Goal: Task Accomplishment & Management: Manage account settings

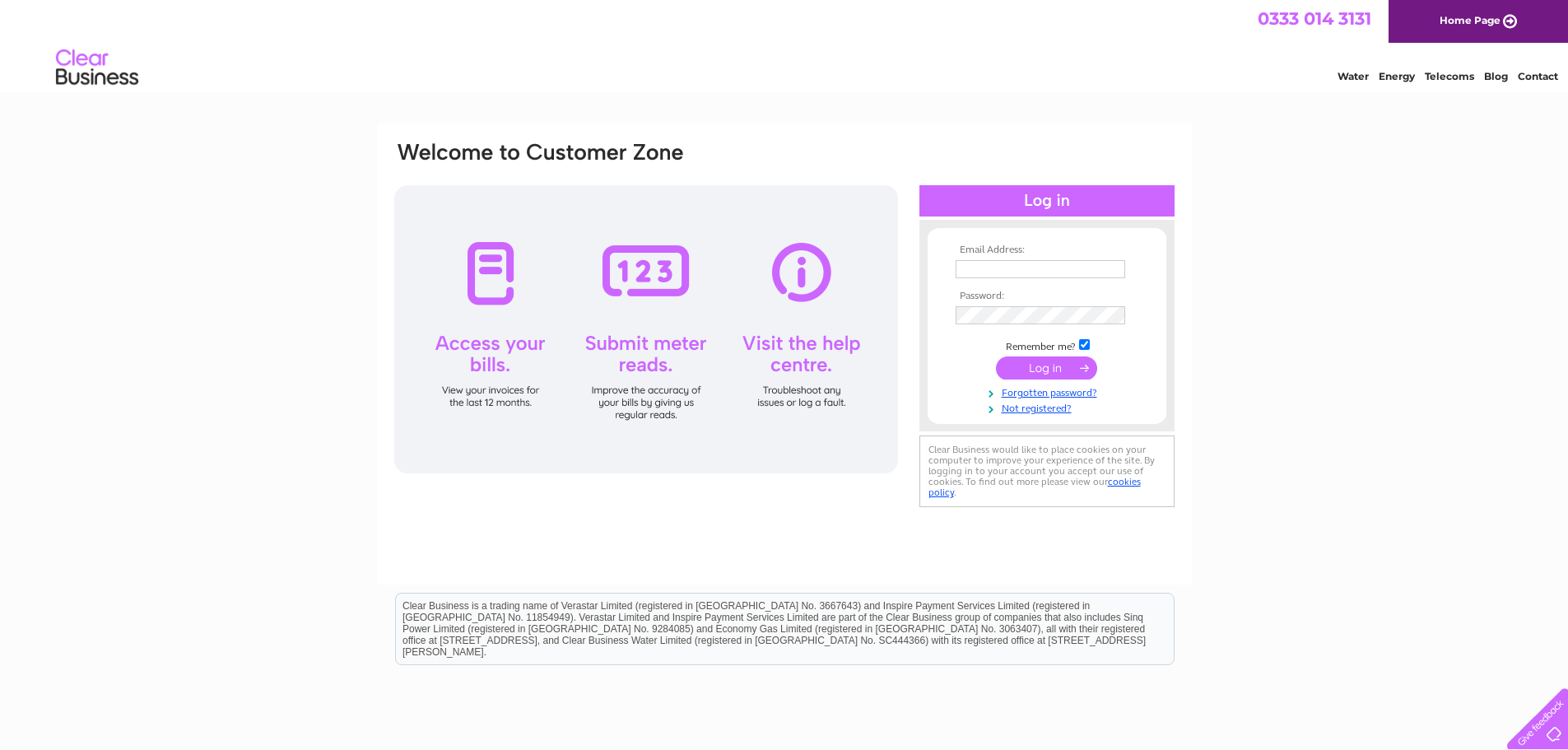
type input "[EMAIL_ADDRESS][DOMAIN_NAME]"
click at [1040, 364] on input "submit" at bounding box center [1047, 368] width 101 height 23
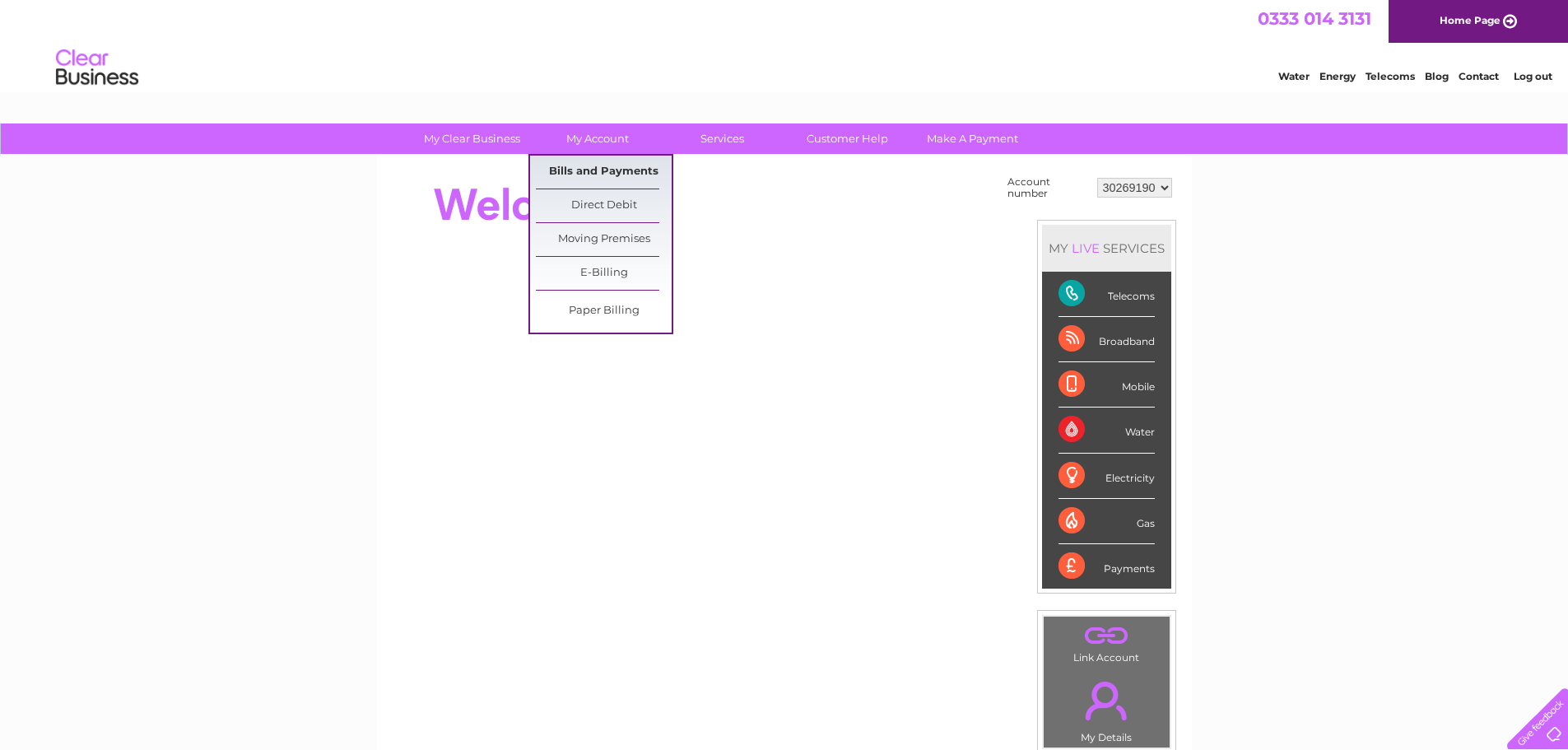
click at [608, 166] on link "Bills and Payments" at bounding box center [603, 172] width 136 height 33
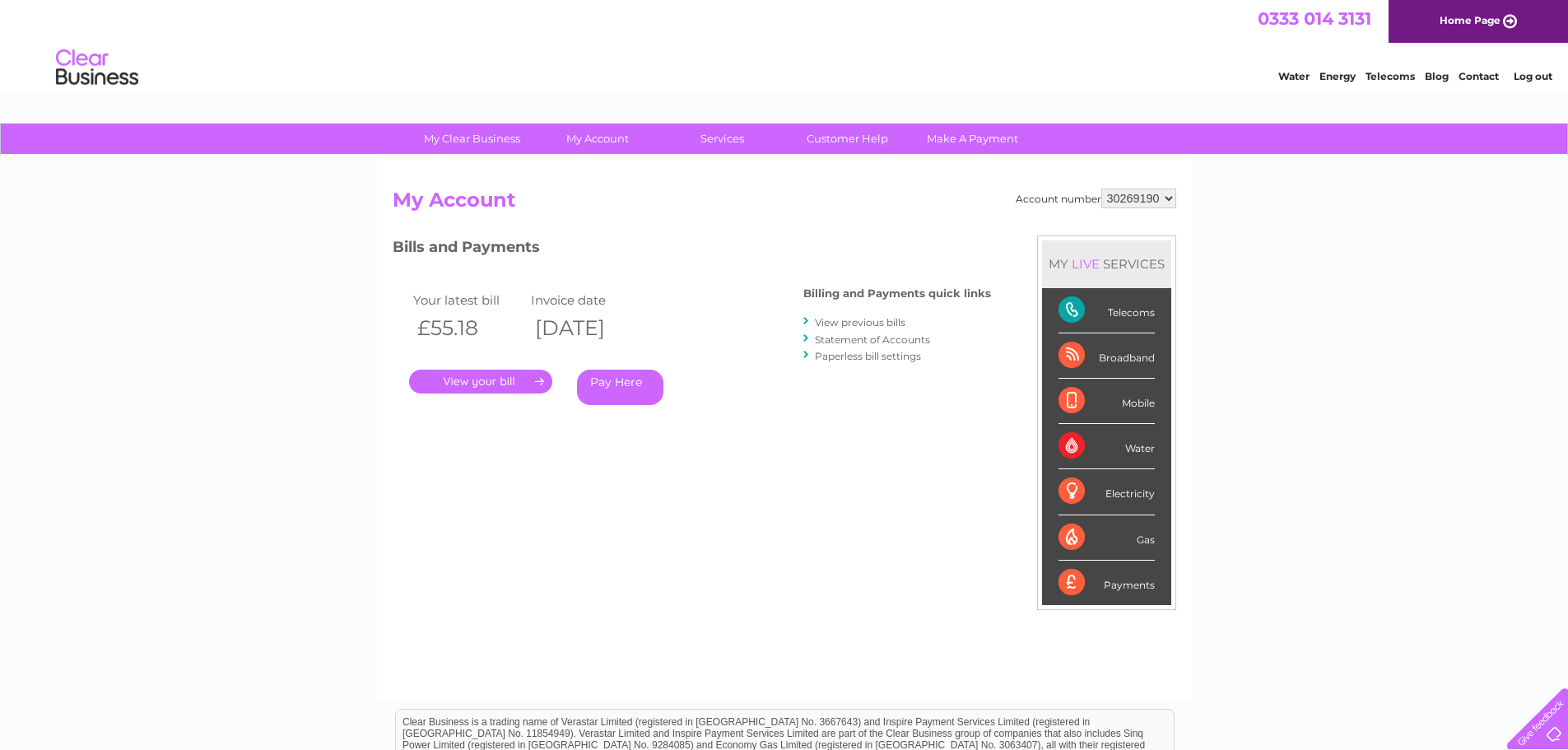
click at [463, 376] on link "." at bounding box center [480, 381] width 143 height 24
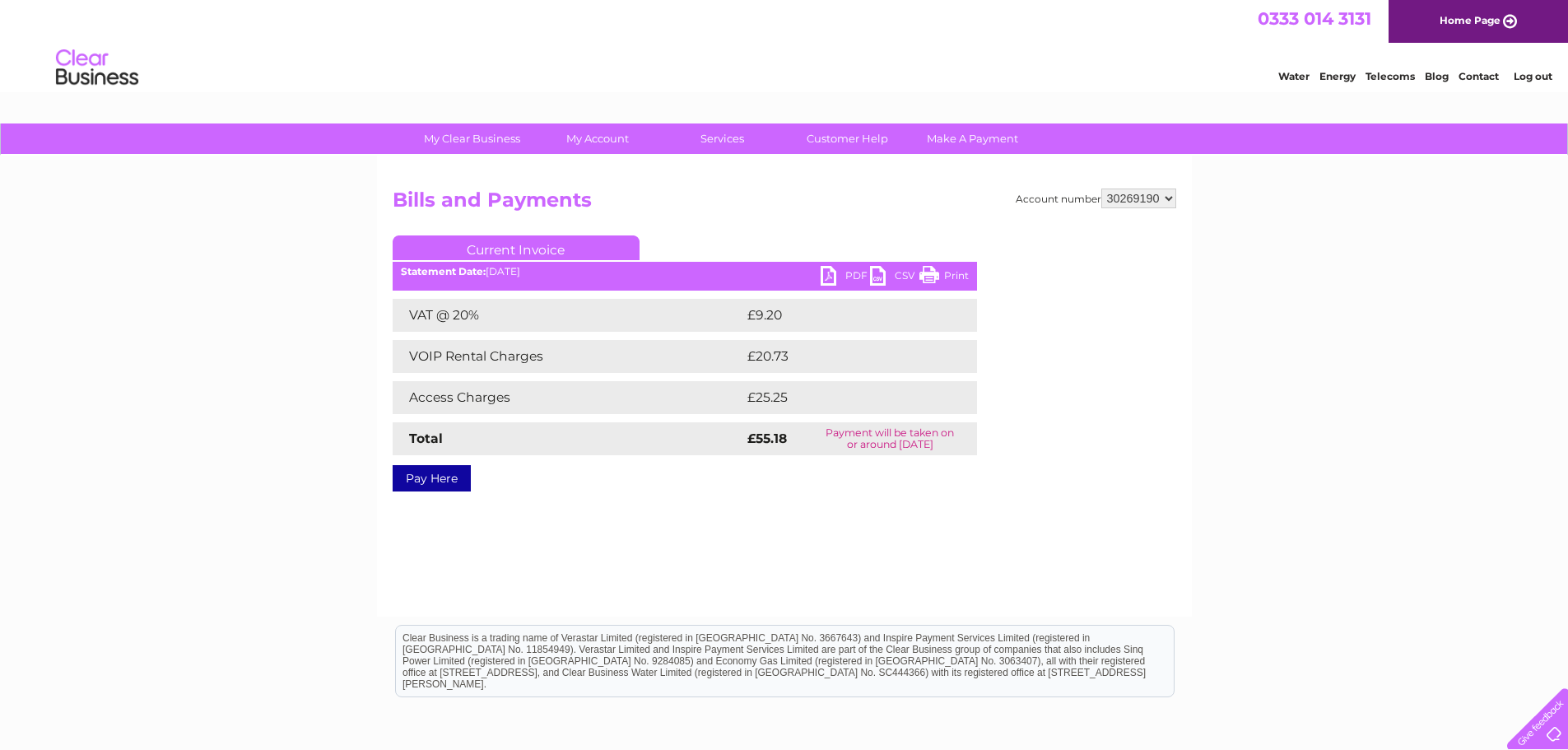
click at [840, 270] on link "PDF" at bounding box center [845, 278] width 49 height 24
